Goal: Manage account settings

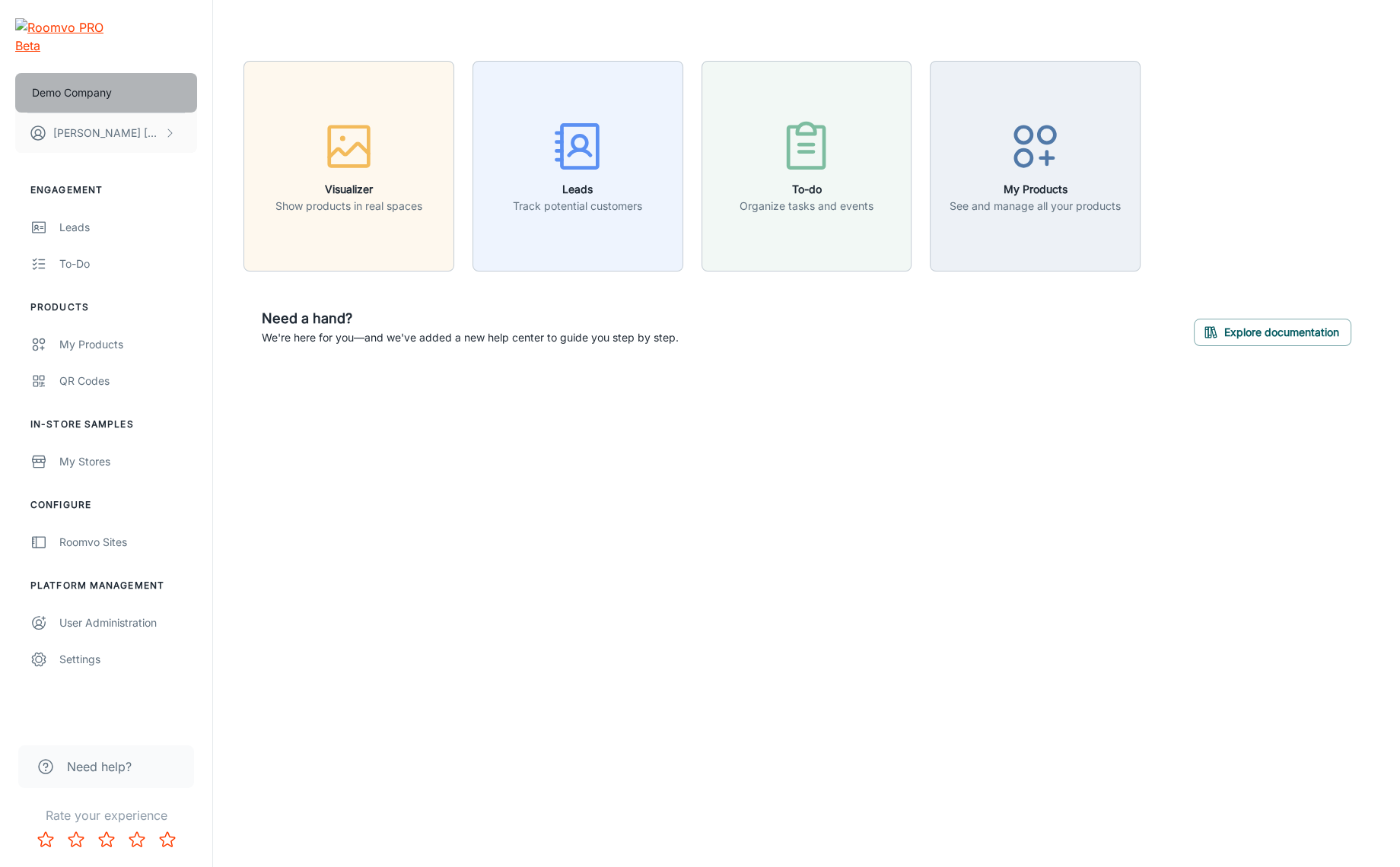
click at [150, 80] on button "Demo Company" at bounding box center [106, 93] width 182 height 39
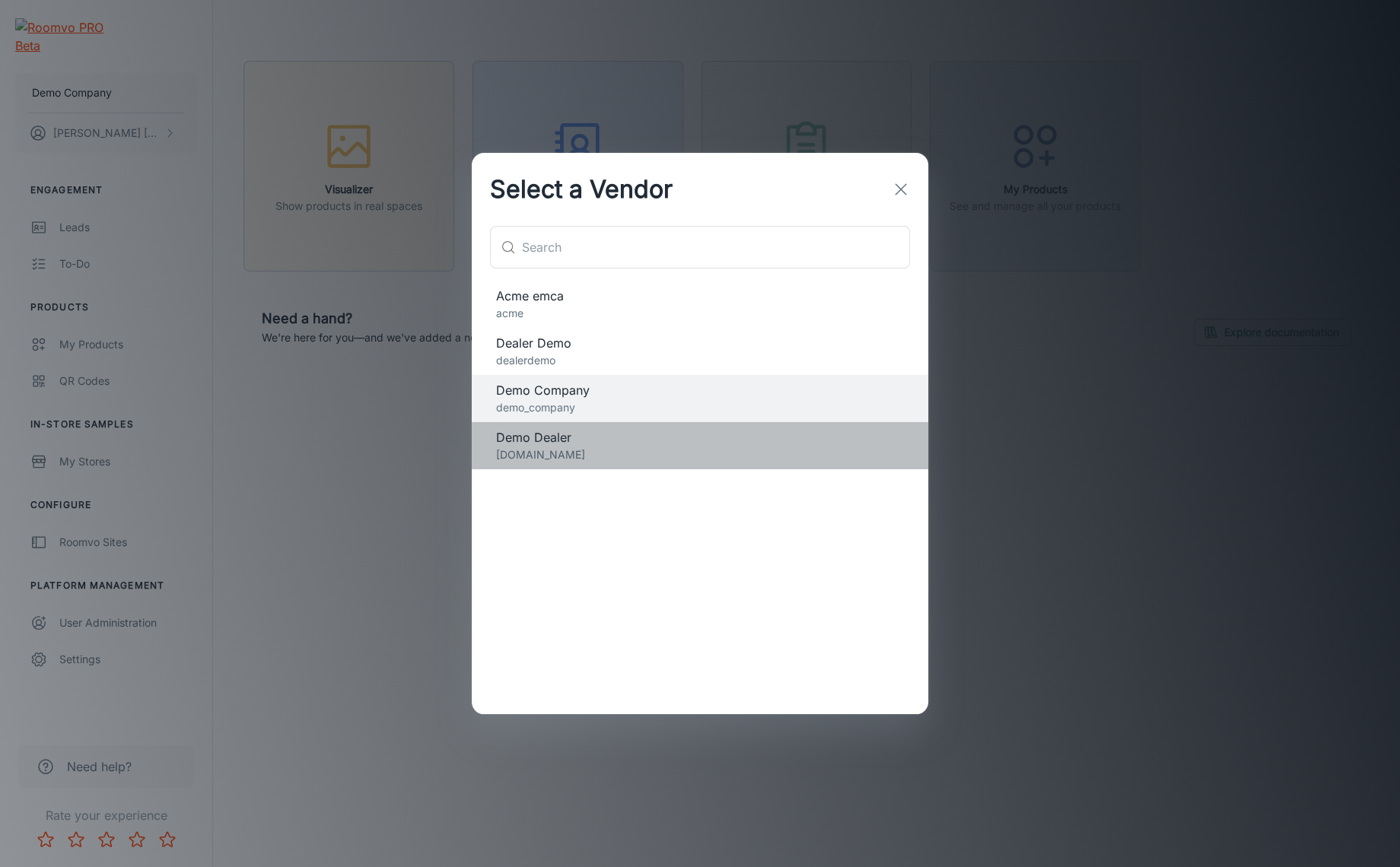
click at [673, 453] on p "[DOMAIN_NAME]" at bounding box center [700, 454] width 408 height 17
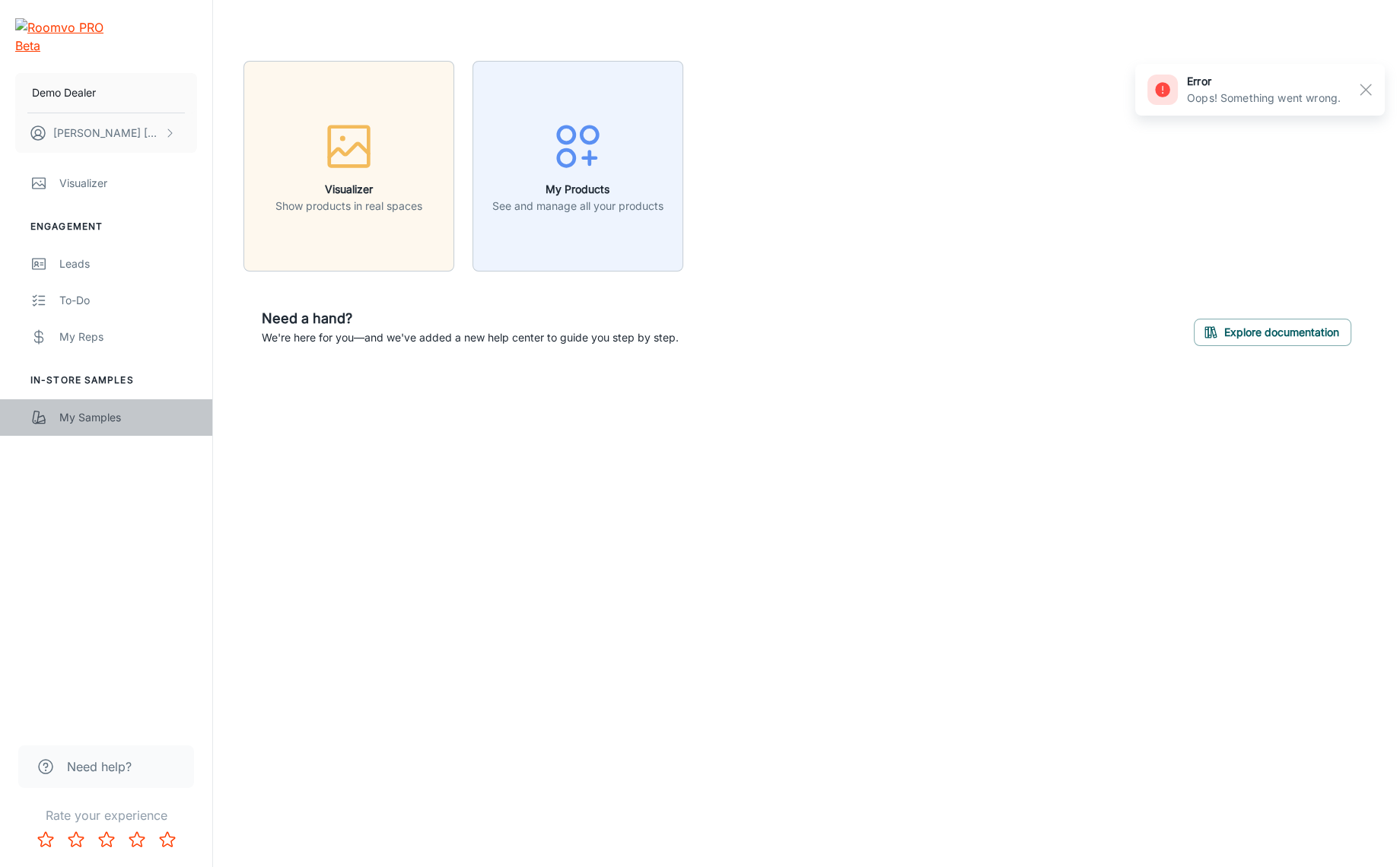
click at [90, 399] on link "My Samples" at bounding box center [106, 417] width 212 height 36
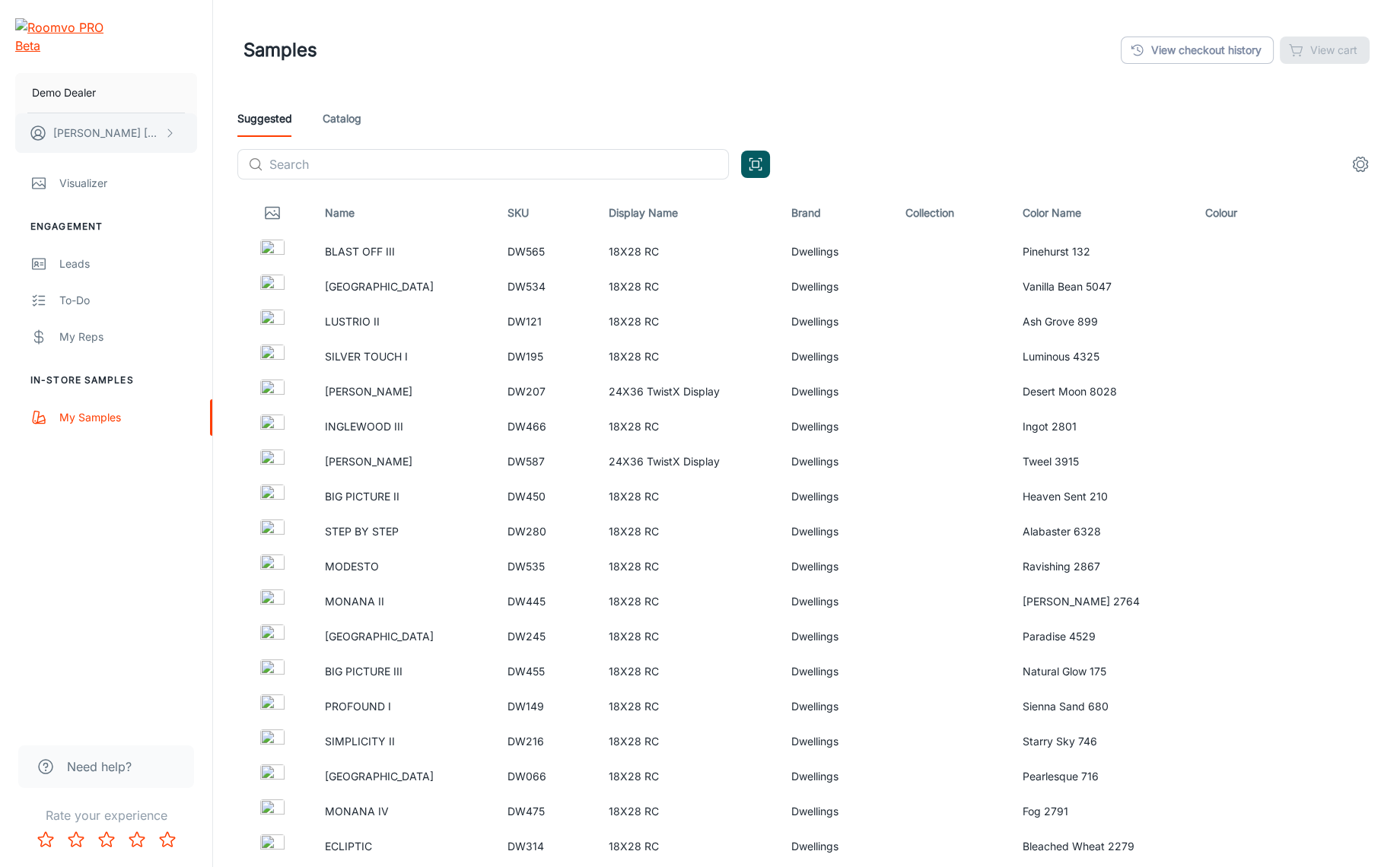
click at [164, 127] on icon "scrollable content" at bounding box center [169, 133] width 12 height 12
click at [251, 113] on li "User Profile" at bounding box center [237, 112] width 81 height 26
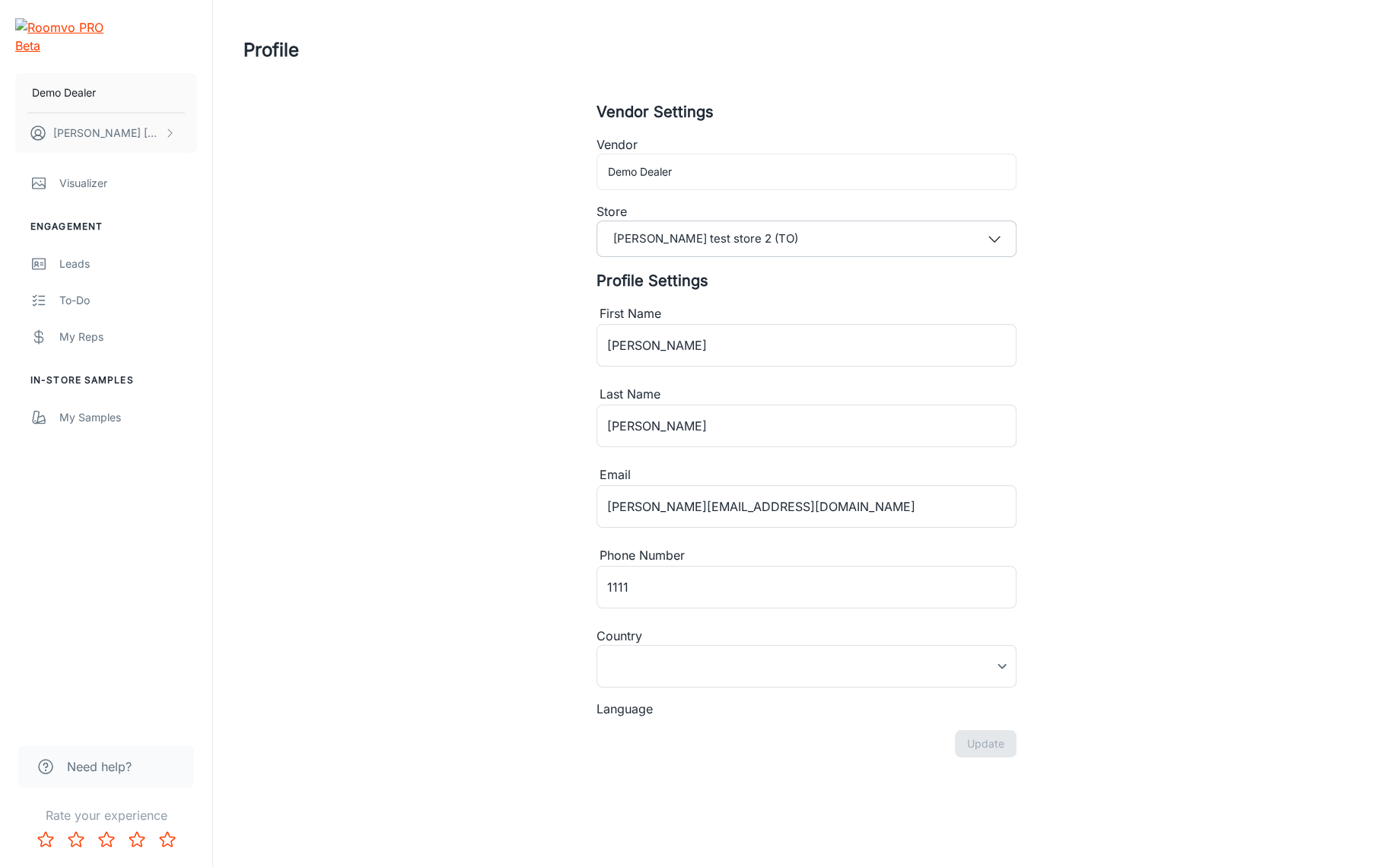
type input "[GEOGRAPHIC_DATA]"
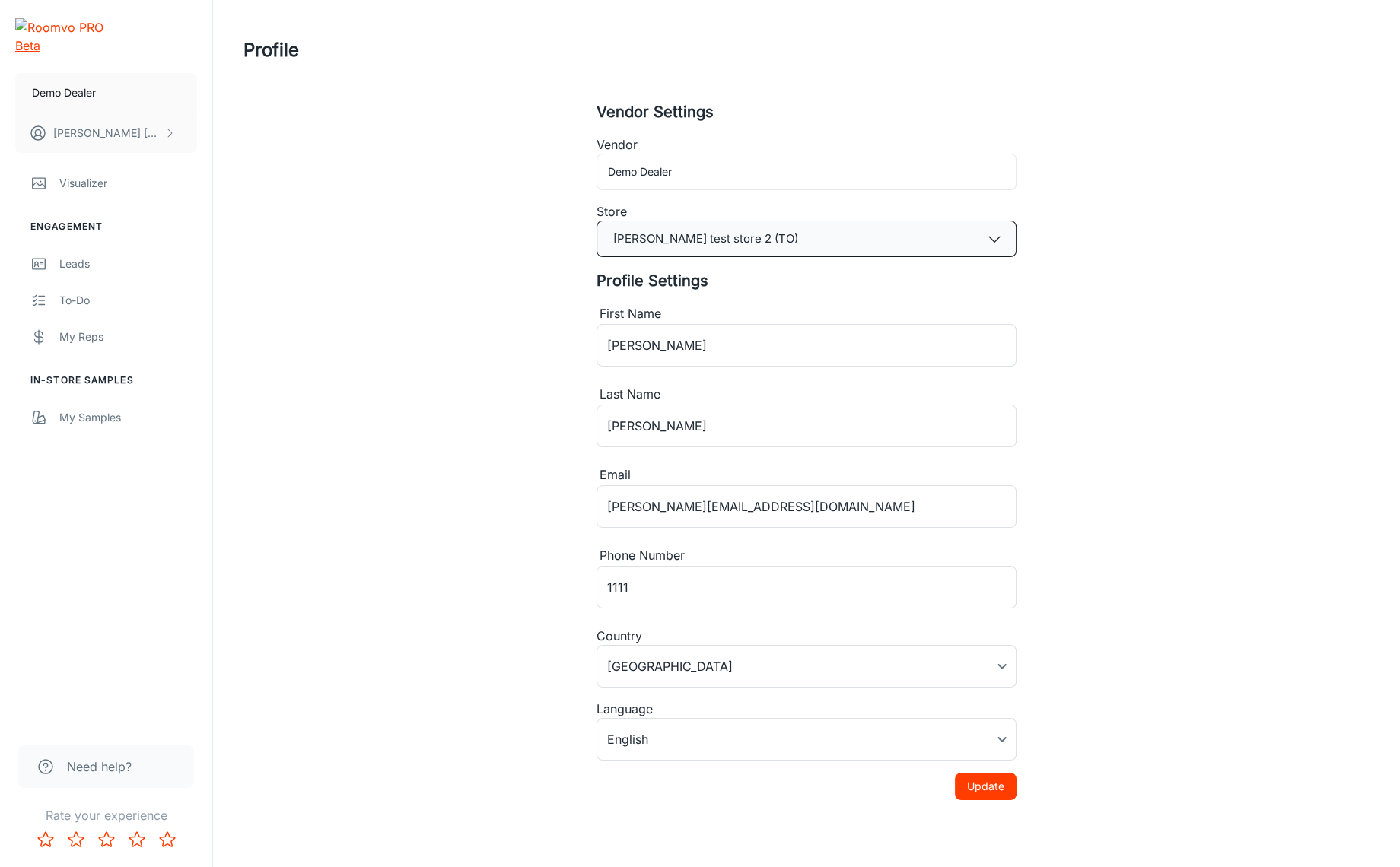
click at [784, 243] on button "[PERSON_NAME] test store 2 (TO)" at bounding box center [806, 239] width 420 height 36
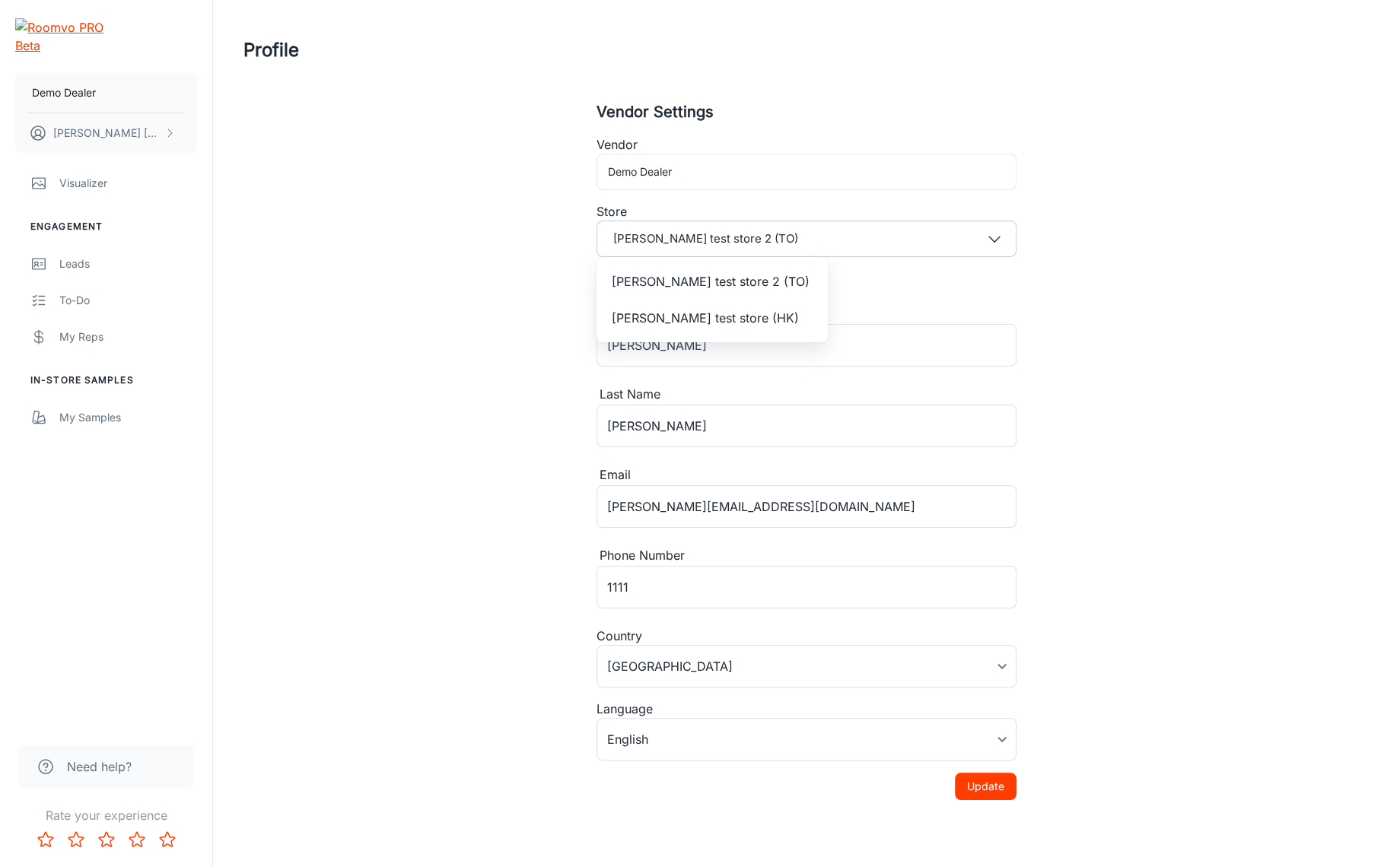
click at [423, 227] on div at bounding box center [700, 434] width 1400 height 867
click at [118, 73] on button "Demo Dealer" at bounding box center [106, 93] width 182 height 39
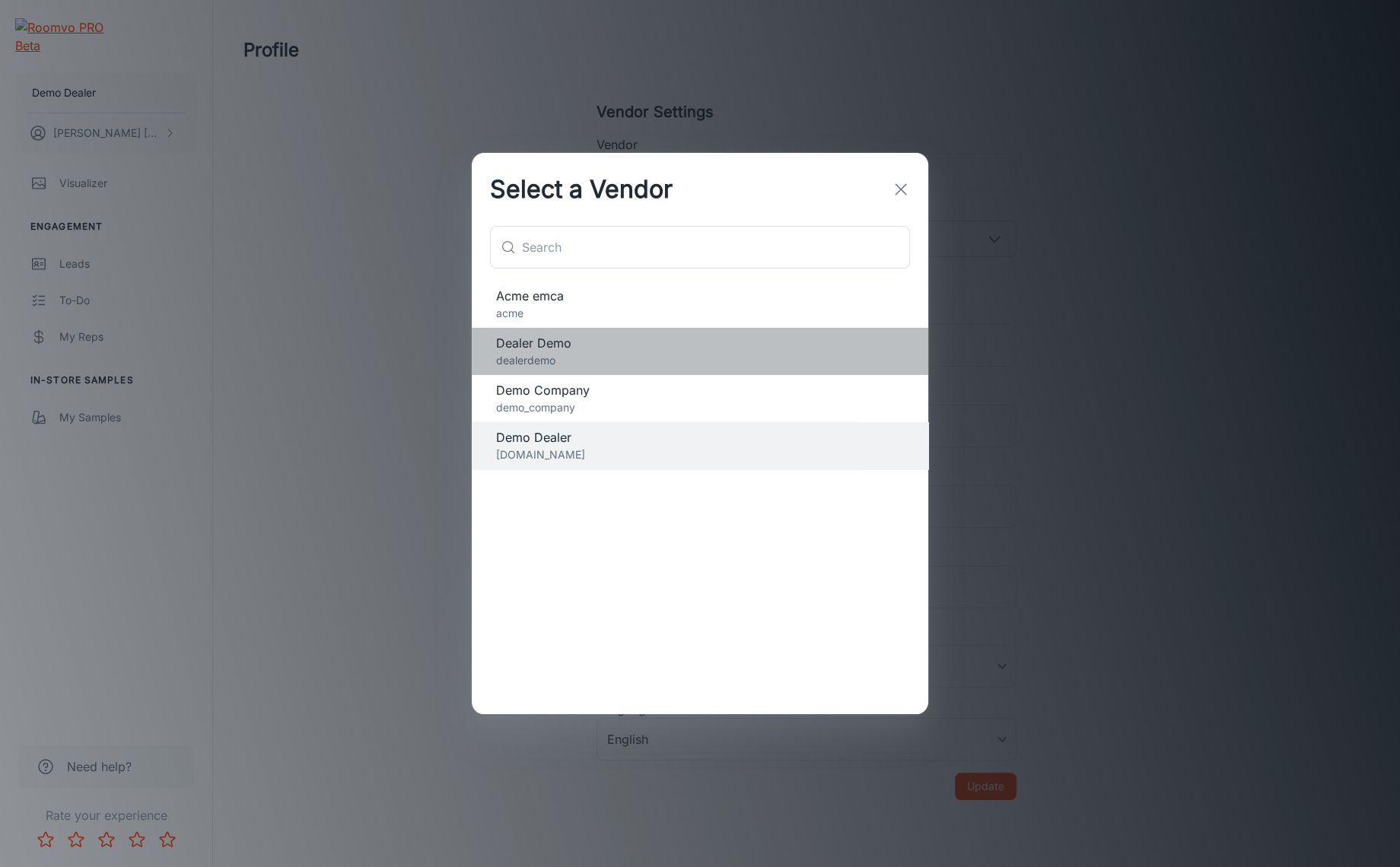
click at [582, 345] on span "Dealer Demo" at bounding box center [700, 342] width 408 height 19
